Goal: Check status

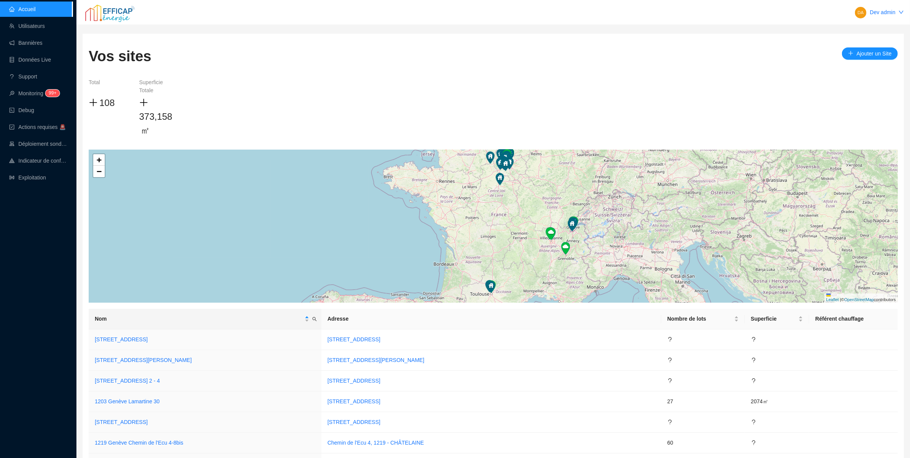
scroll to position [1644, 0]
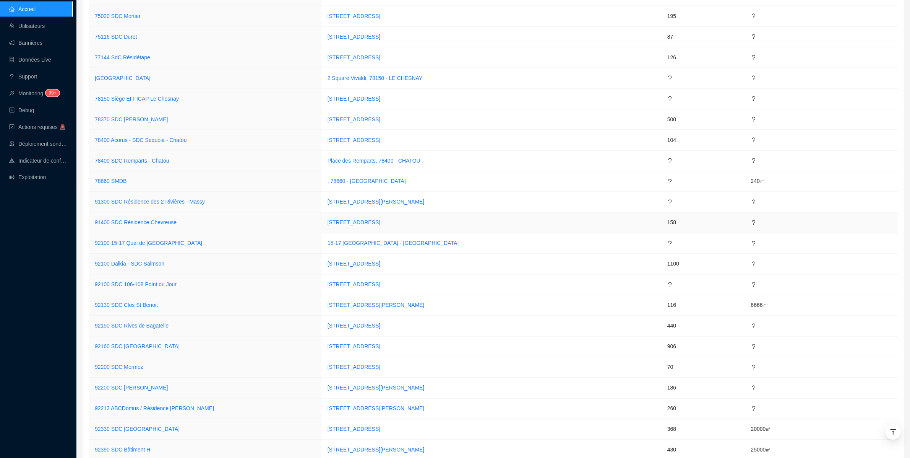
click at [161, 227] on span "91400 SDC Résidence Chevreuse" at bounding box center [136, 223] width 82 height 8
click at [148, 226] on link "91400 SDC Résidence Chevreuse" at bounding box center [136, 222] width 82 height 6
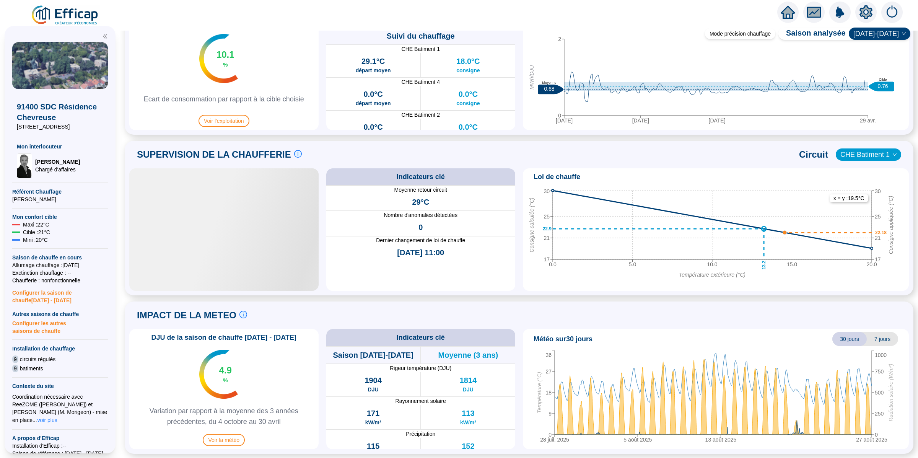
scroll to position [400, 0]
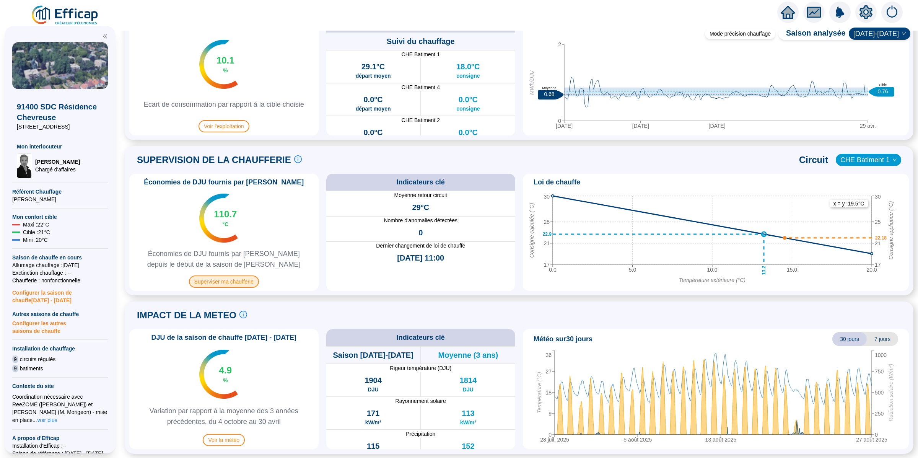
click at [237, 280] on span "Superviser ma chaufferie" at bounding box center [224, 281] width 70 height 12
